Goal: Task Accomplishment & Management: Use online tool/utility

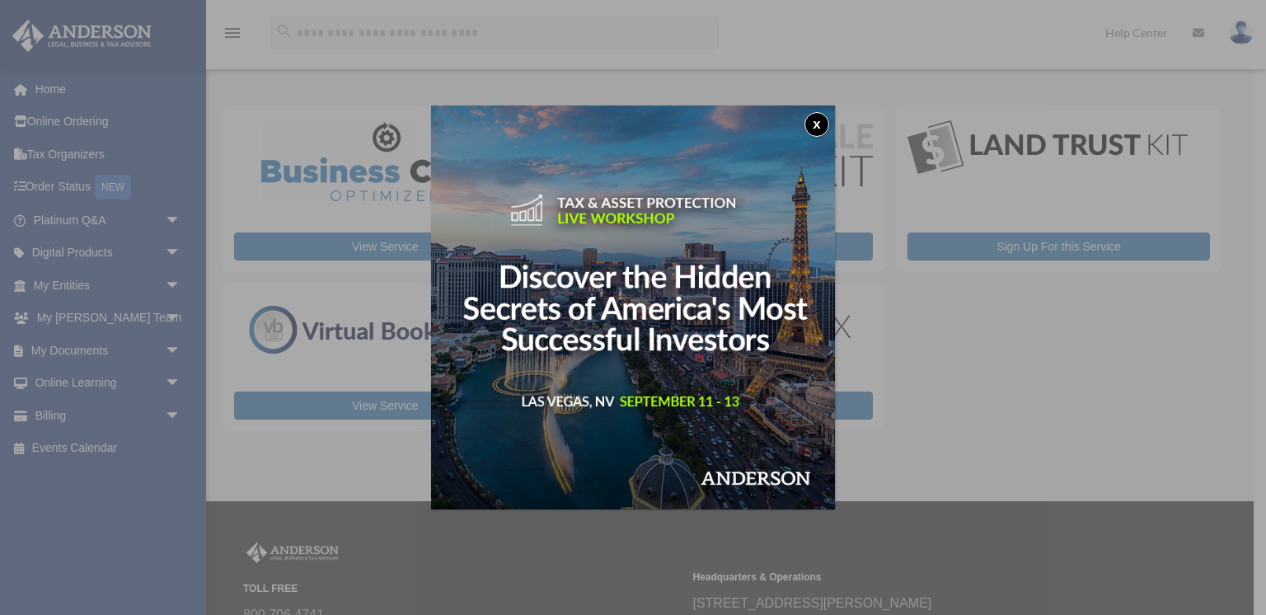
click at [812, 123] on button "x" at bounding box center [816, 124] width 25 height 25
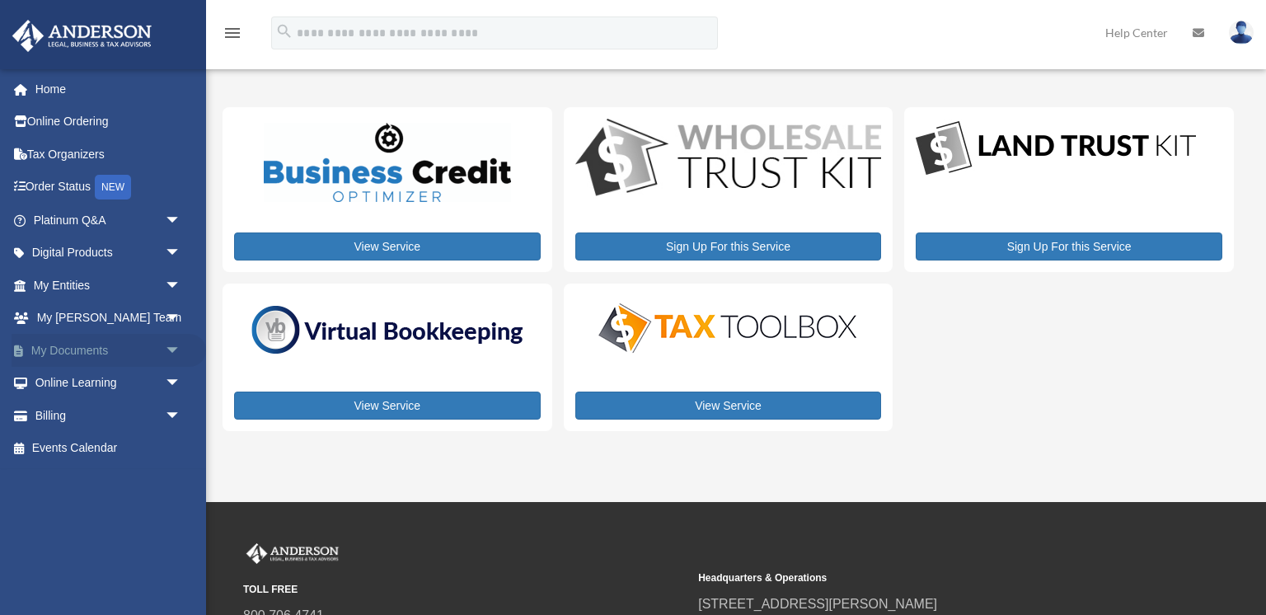
click at [179, 348] on span "arrow_drop_down" at bounding box center [181, 351] width 33 height 34
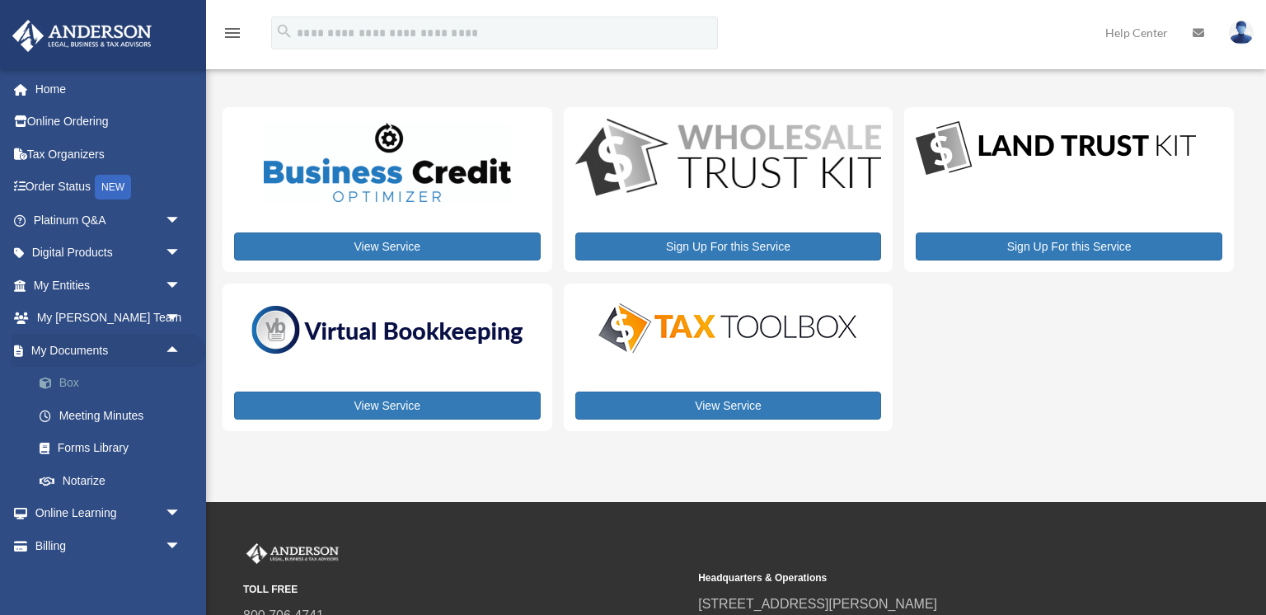
click at [108, 372] on link "Box" at bounding box center [114, 383] width 183 height 33
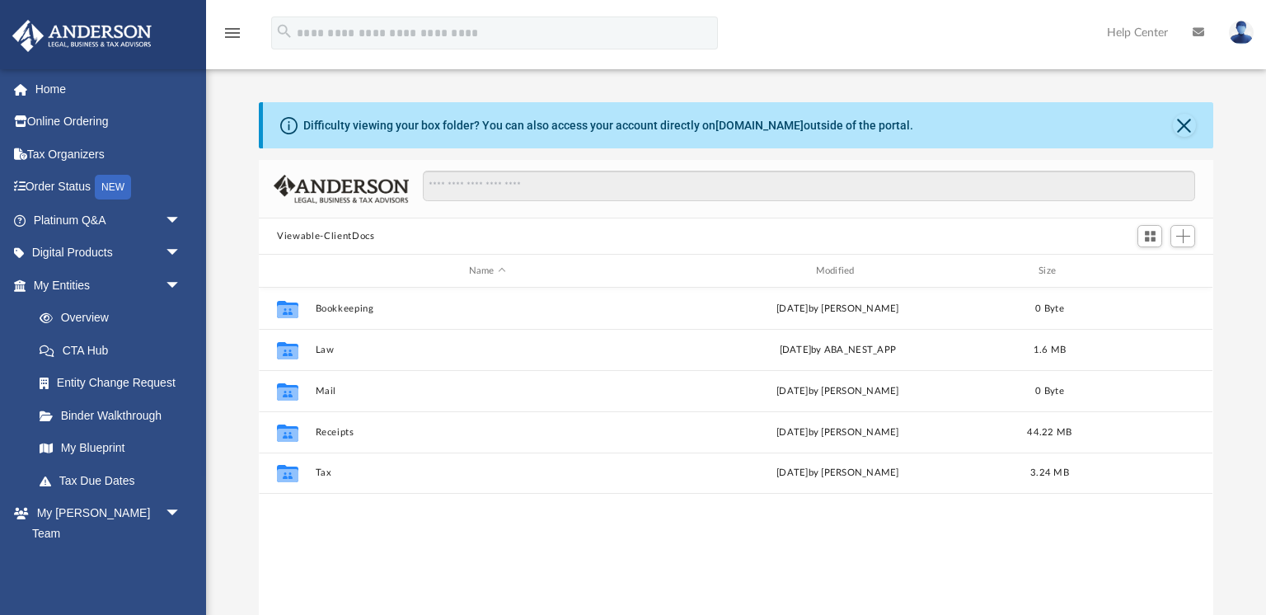
scroll to position [375, 953]
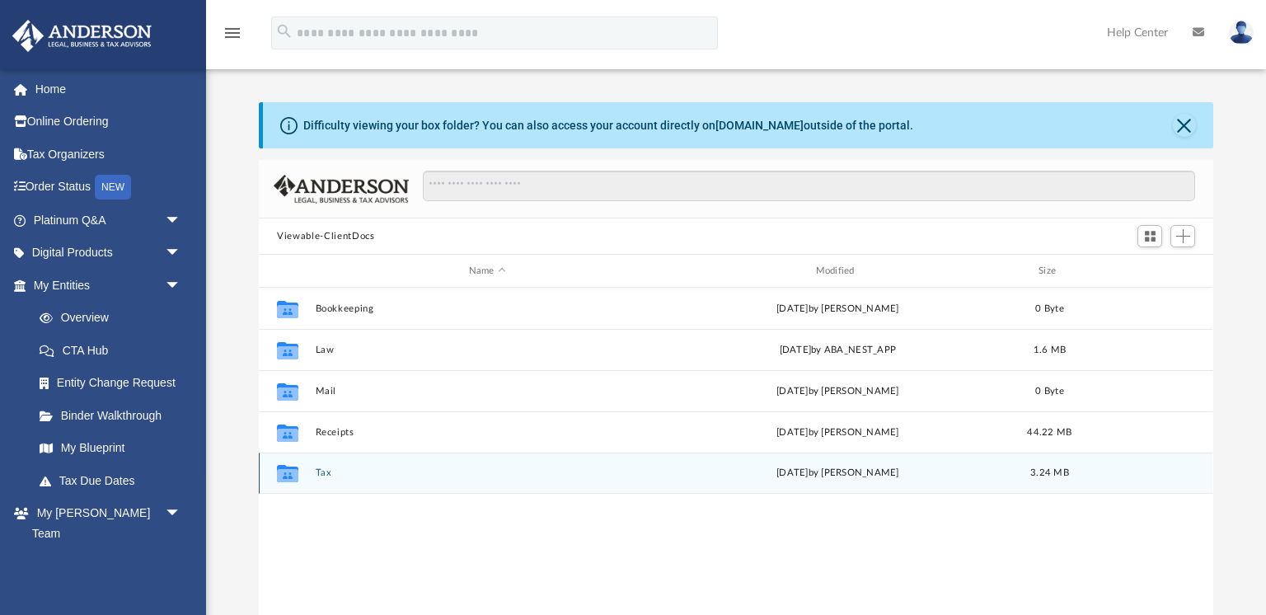
click at [335, 466] on div "Collaborated Folder Tax [DATE] by [PERSON_NAME] 3.24 MB" at bounding box center [735, 472] width 953 height 41
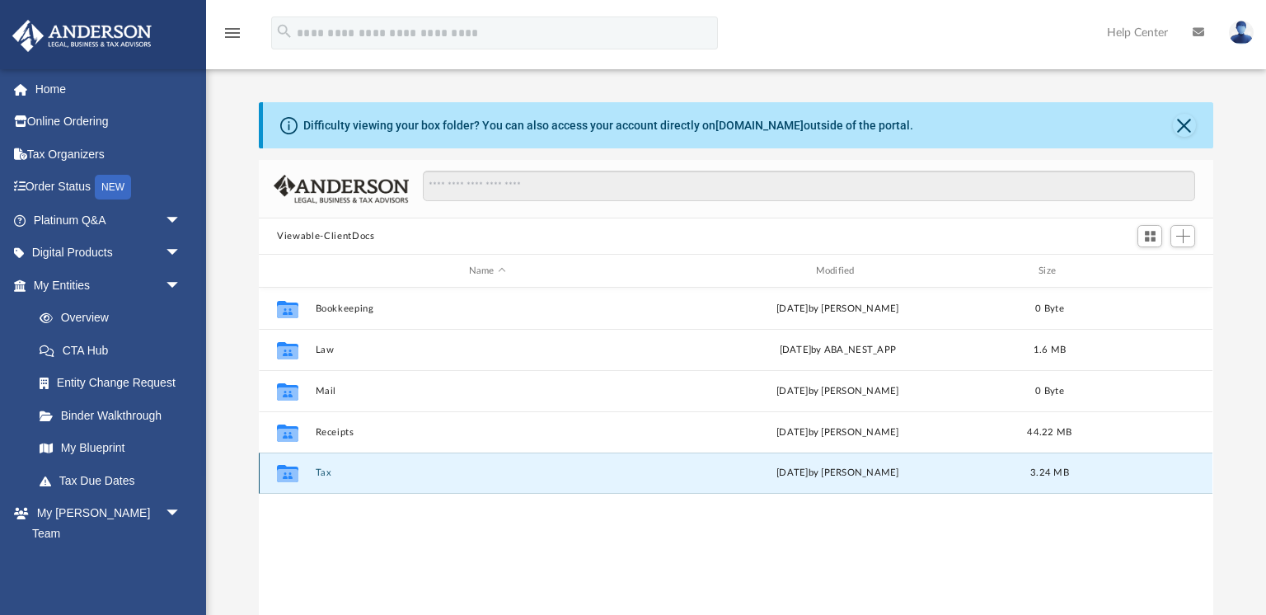
click at [318, 470] on button "Tax" at bounding box center [488, 472] width 344 height 11
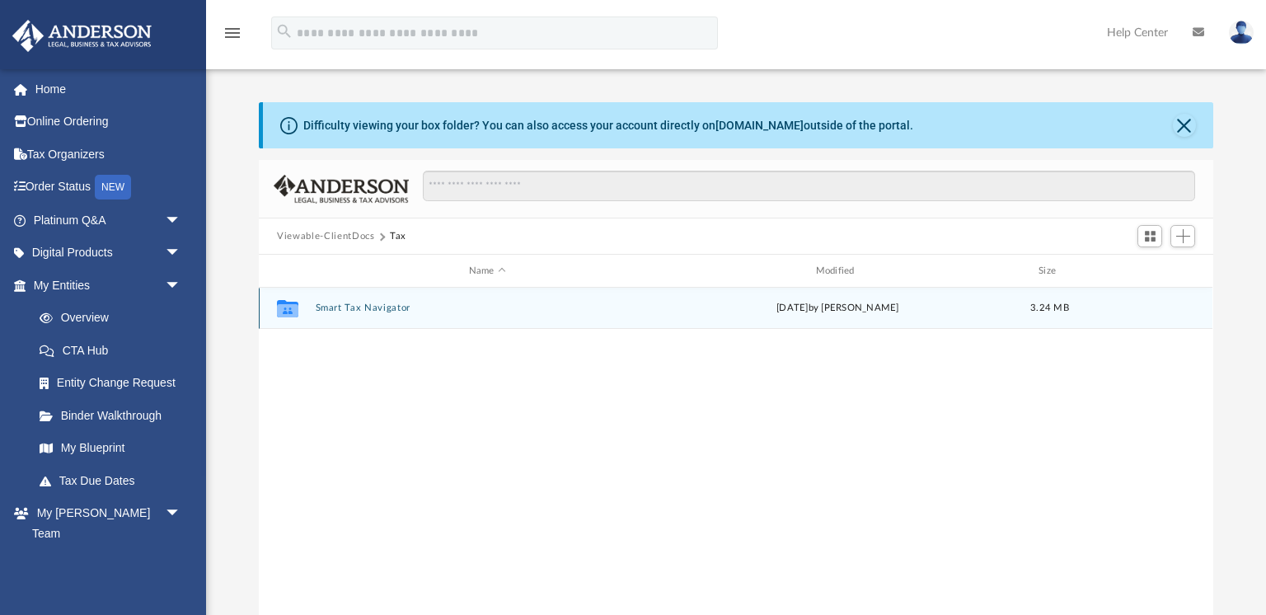
click at [368, 308] on button "Smart Tax Navigator" at bounding box center [488, 307] width 344 height 11
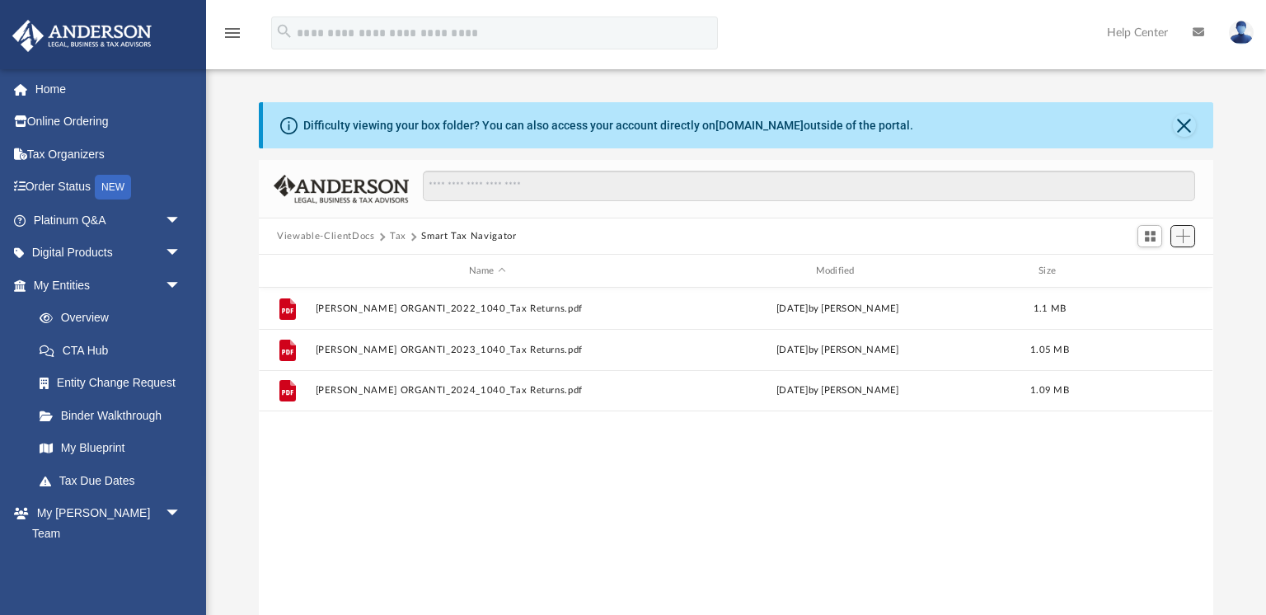
click at [1181, 240] on span "Add" at bounding box center [1183, 236] width 14 height 14
click at [1168, 270] on li "Upload" at bounding box center [1159, 268] width 53 height 17
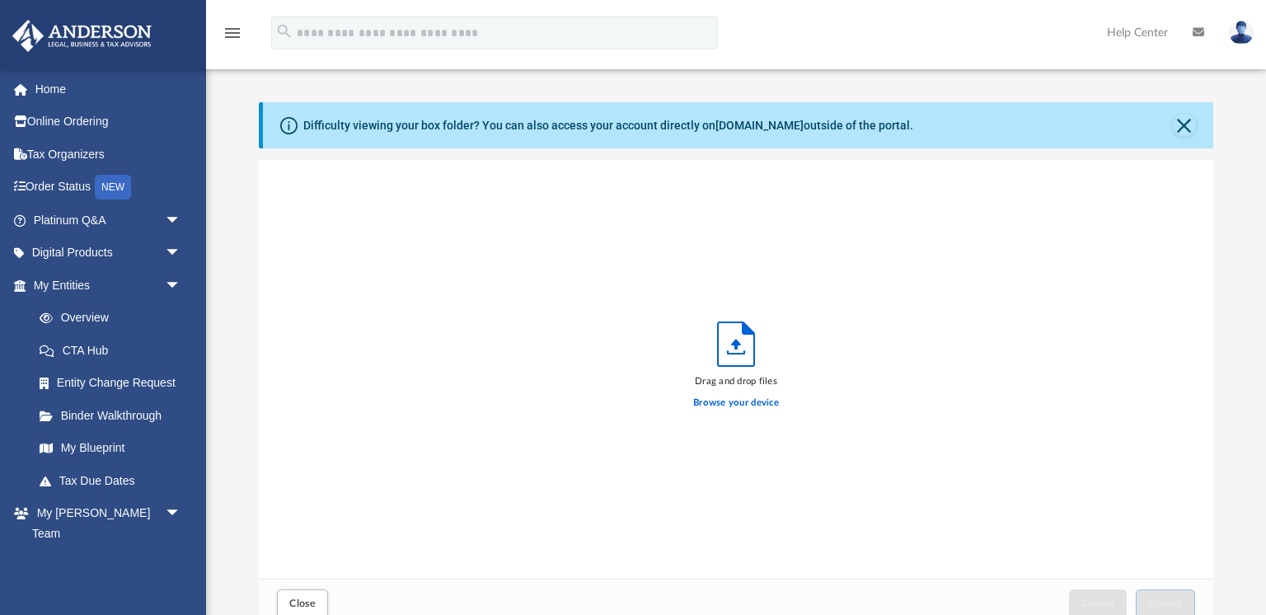
scroll to position [418, 953]
click at [742, 356] on icon "Upload" at bounding box center [736, 344] width 36 height 44
click at [737, 407] on label "Browse your device" at bounding box center [736, 403] width 86 height 15
click at [0, 0] on input "Browse your device" at bounding box center [0, 0] width 0 height 0
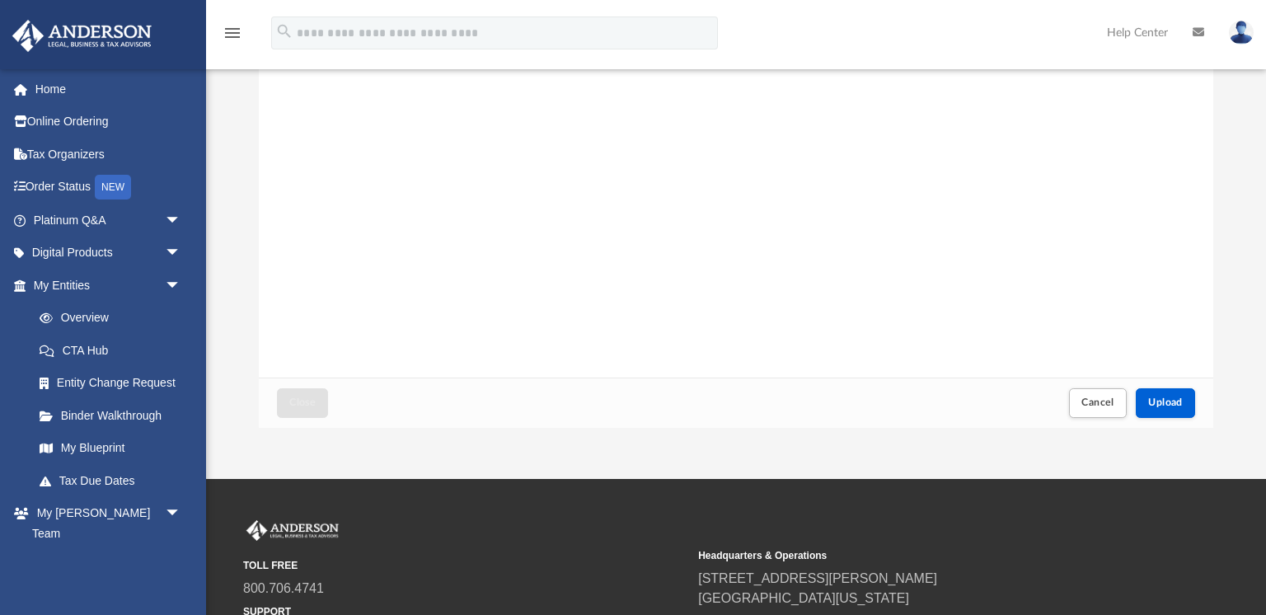
scroll to position [204, 0]
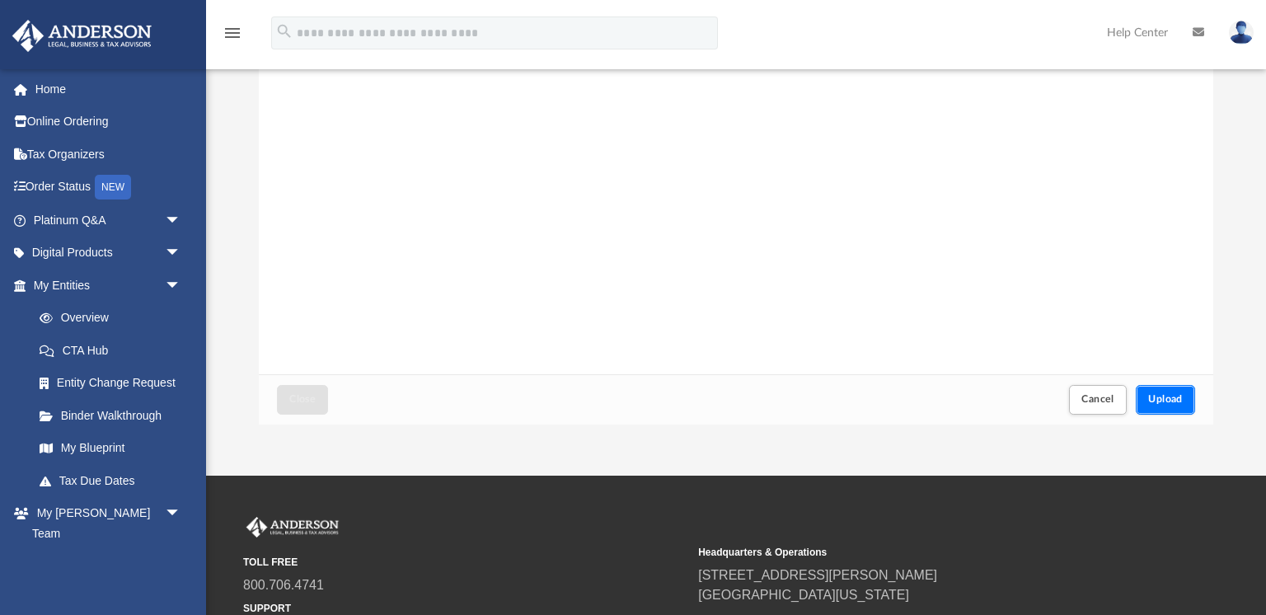
click at [1147, 399] on button "Upload" at bounding box center [1164, 399] width 59 height 29
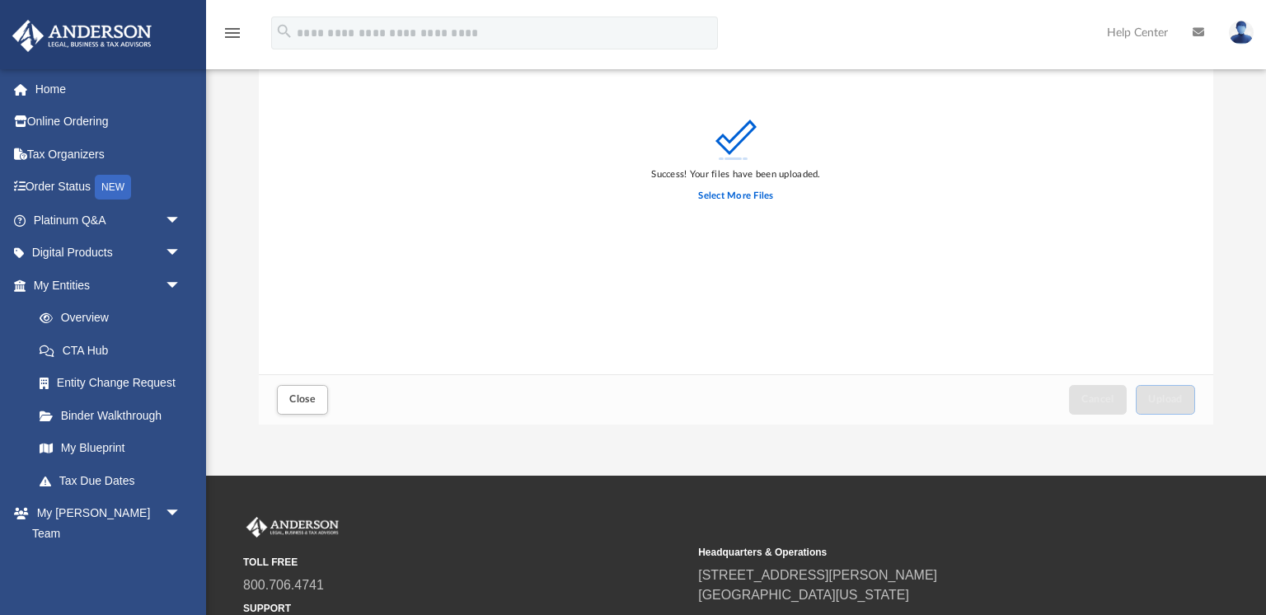
scroll to position [0, 0]
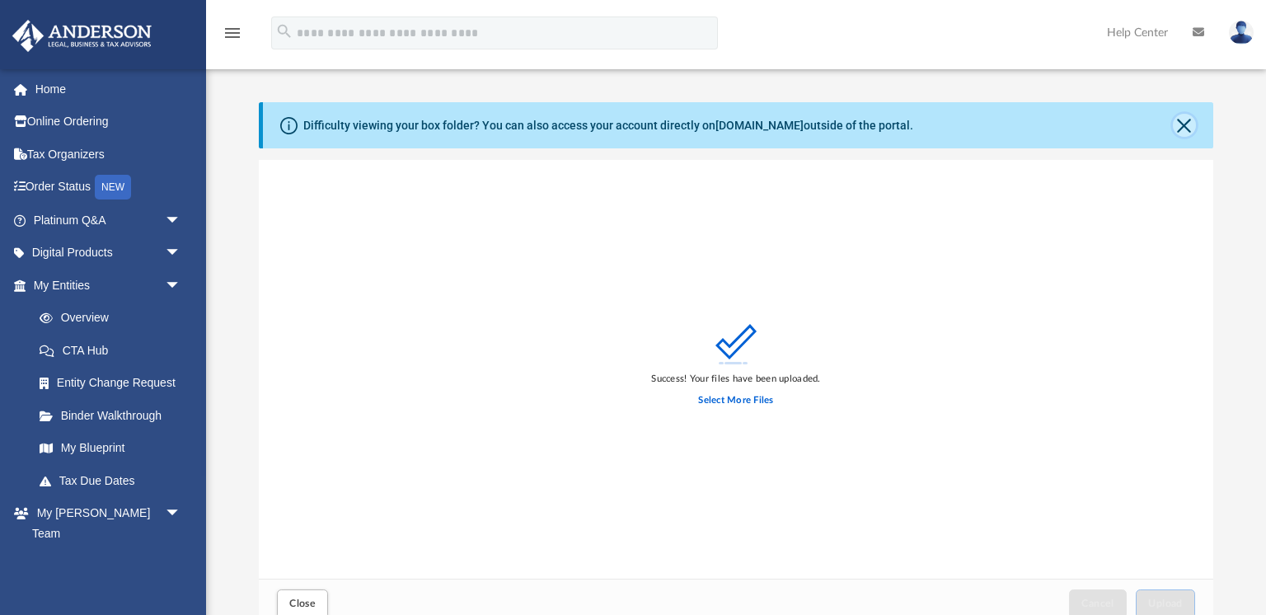
click at [1189, 125] on button "Close" at bounding box center [1184, 125] width 23 height 23
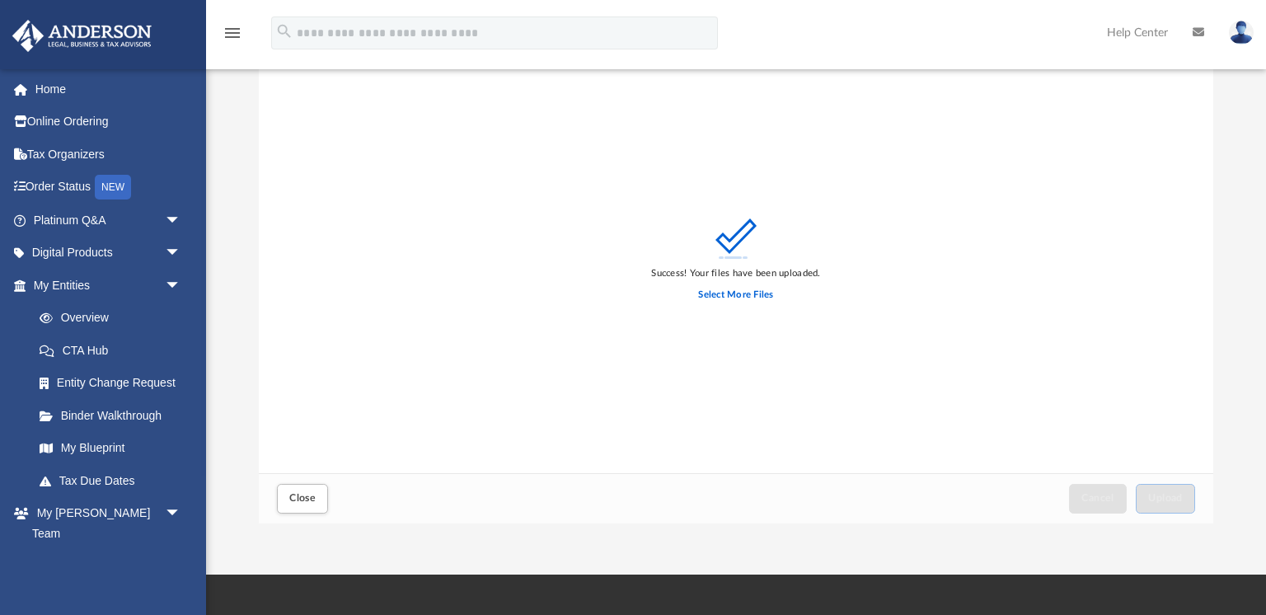
scroll to position [49, 0]
click at [737, 288] on label "Select More Files" at bounding box center [735, 294] width 75 height 15
click at [0, 0] on input "Select More Files" at bounding box center [0, 0] width 0 height 0
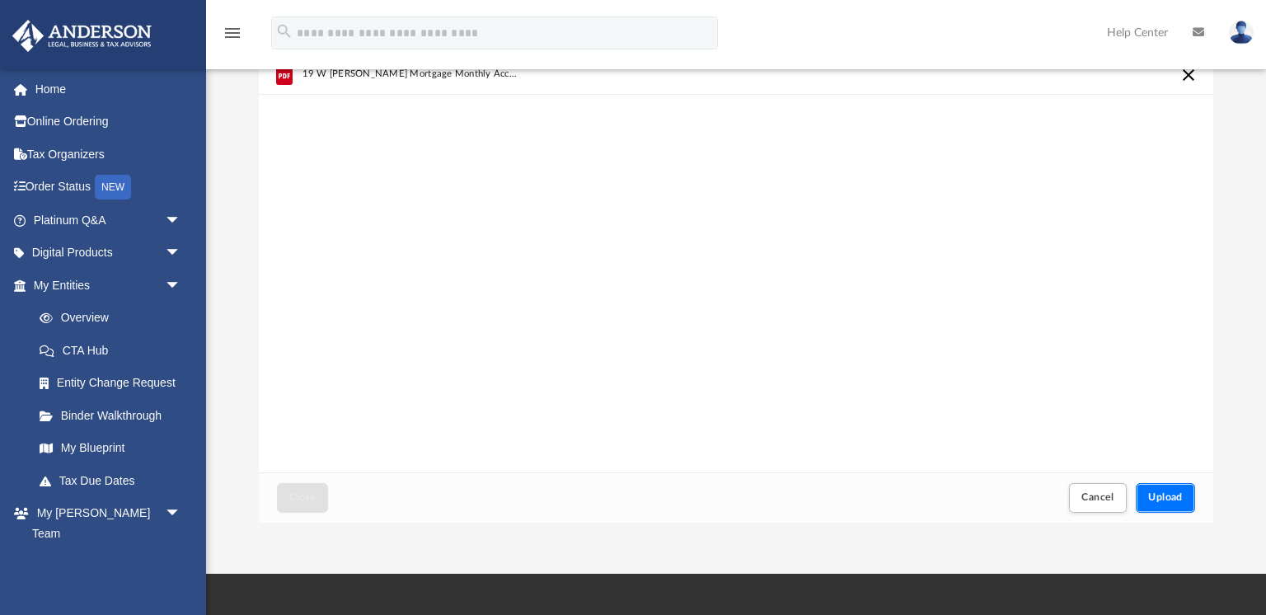
click at [1158, 507] on button "Upload" at bounding box center [1164, 497] width 59 height 29
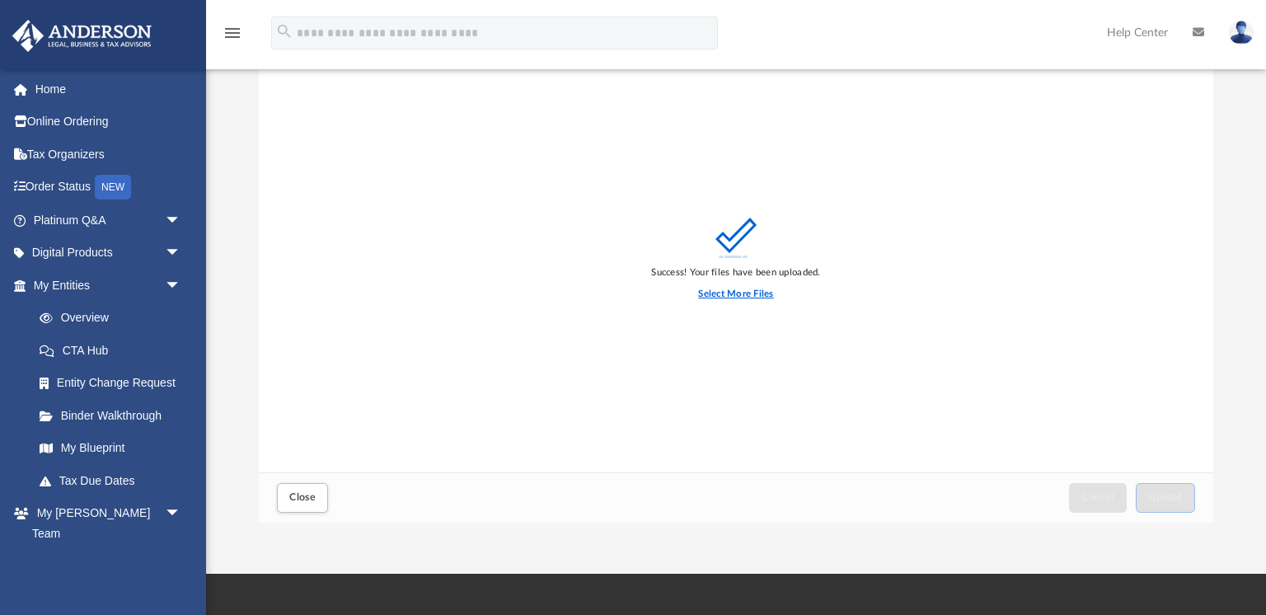
click at [733, 292] on label "Select More Files" at bounding box center [735, 294] width 75 height 15
click at [0, 0] on input "Select More Files" at bounding box center [0, 0] width 0 height 0
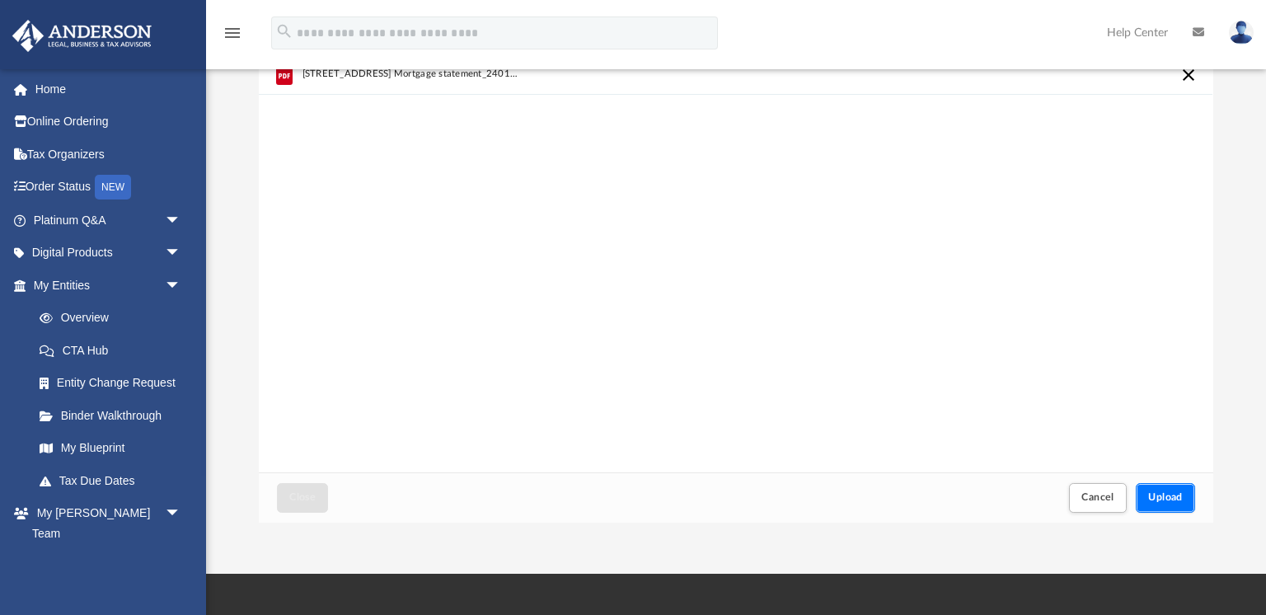
click at [1149, 499] on span "Upload" at bounding box center [1165, 497] width 35 height 10
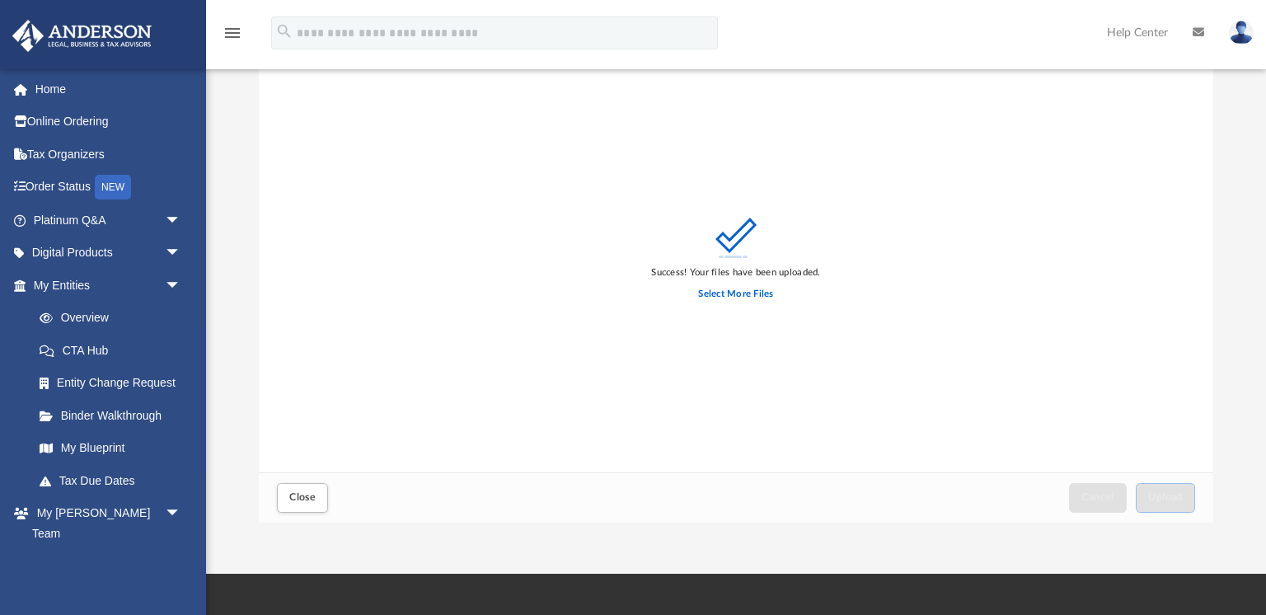
scroll to position [0, 0]
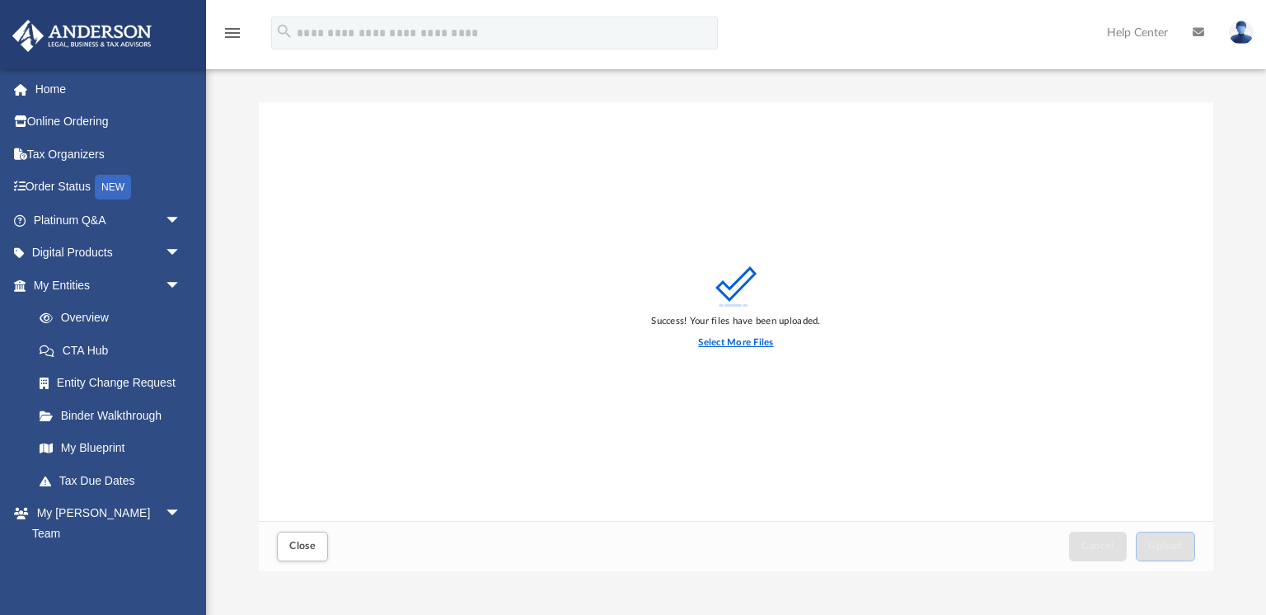
click at [747, 342] on label "Select More Files" at bounding box center [735, 342] width 75 height 15
click at [0, 0] on input "Select More Files" at bounding box center [0, 0] width 0 height 0
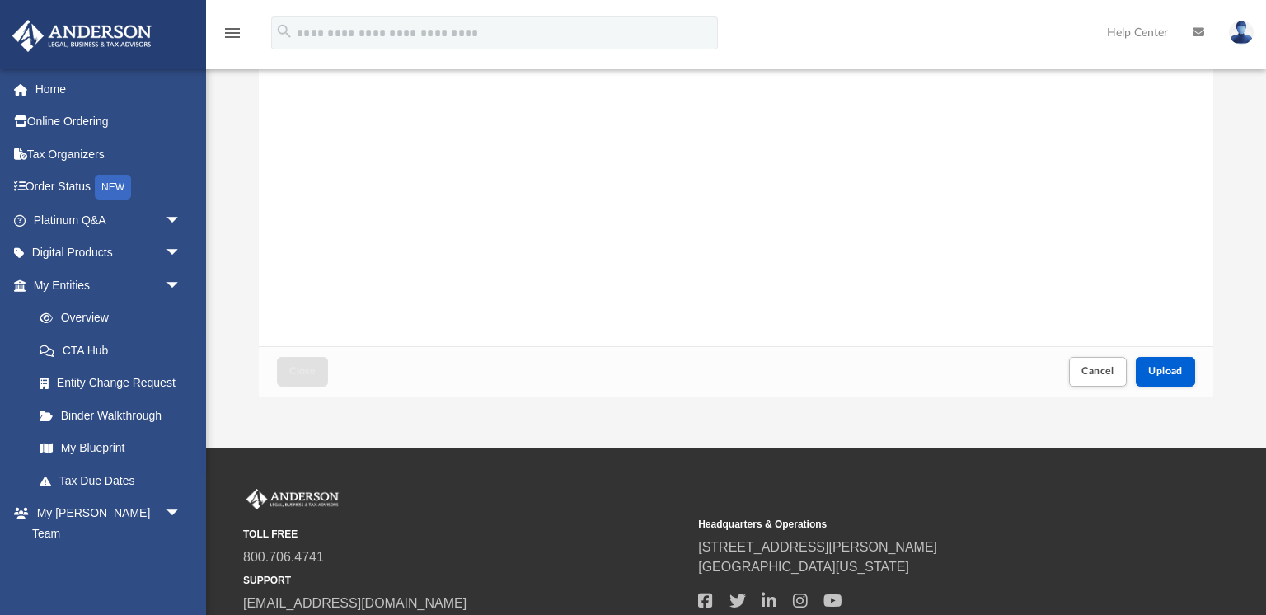
scroll to position [182, 0]
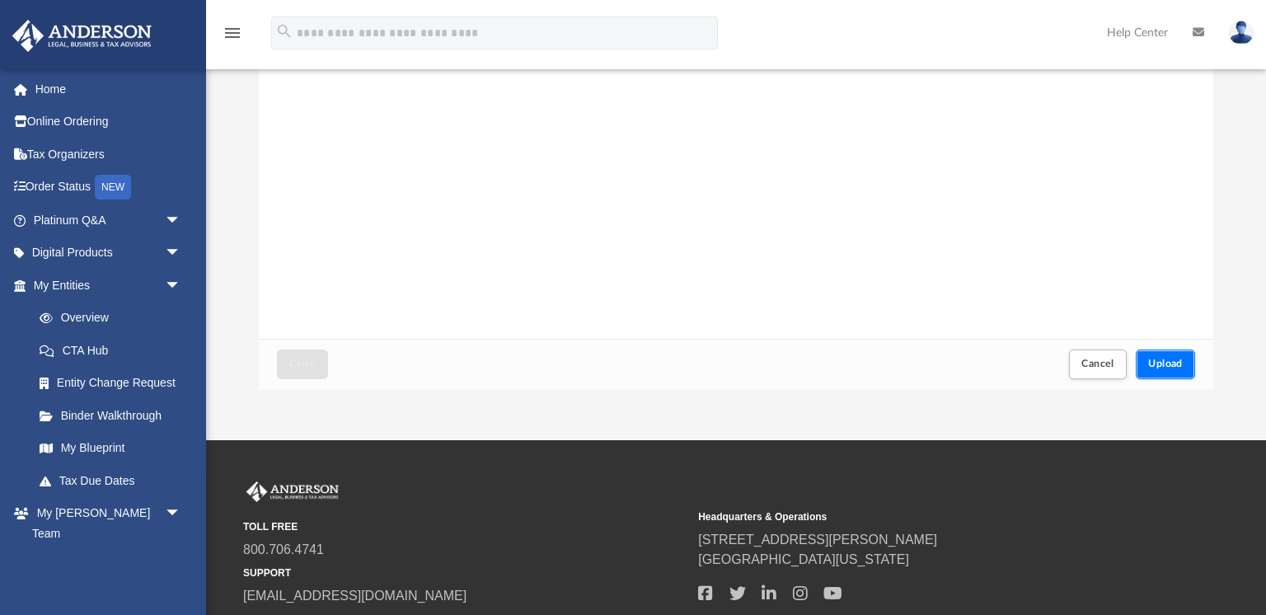
click at [1163, 377] on button "Upload" at bounding box center [1164, 363] width 59 height 29
